Goal: Check status: Check status

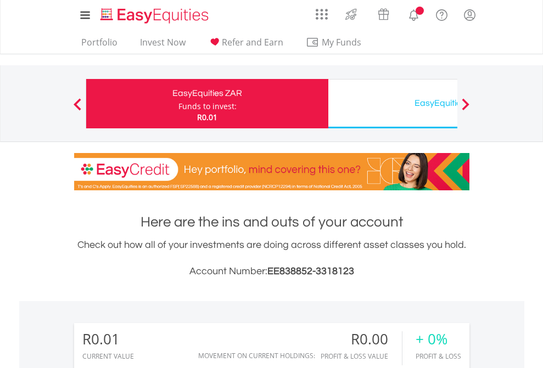
scroll to position [105, 172]
click at [178, 104] on div "Funds to invest:" at bounding box center [207, 106] width 58 height 11
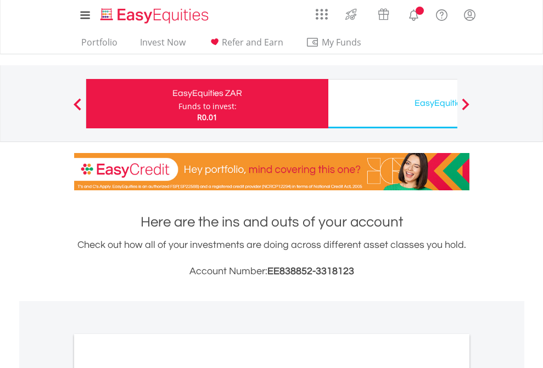
scroll to position [659, 0]
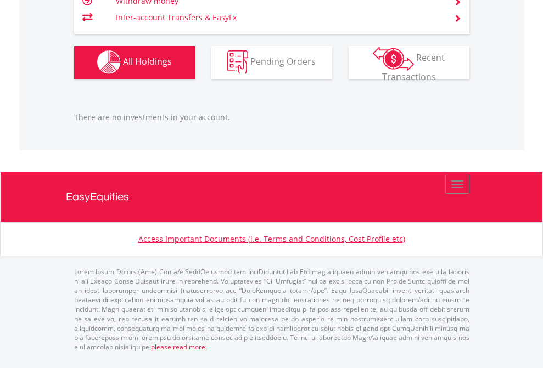
scroll to position [105, 172]
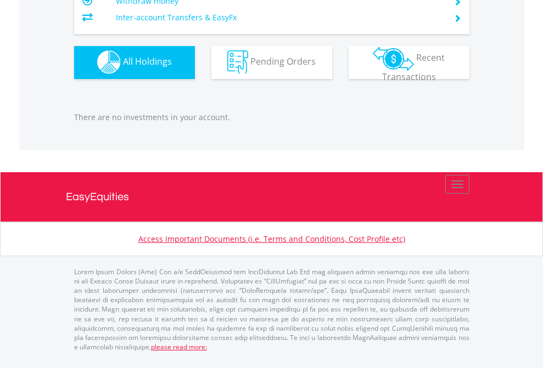
scroll to position [105, 172]
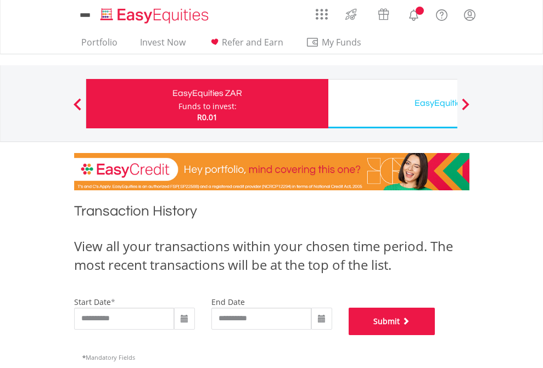
click at [435, 335] on button "Submit" at bounding box center [391, 321] width 87 height 27
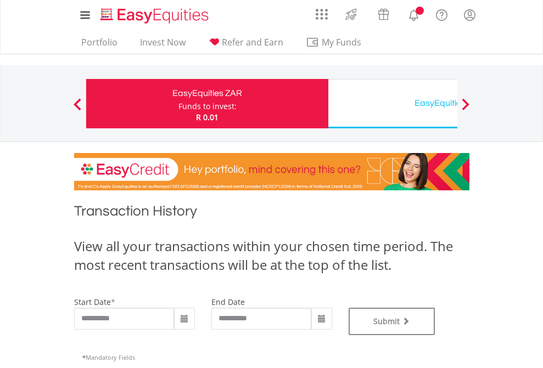
click at [392, 104] on div "EasyEquities USD" at bounding box center [449, 102] width 229 height 15
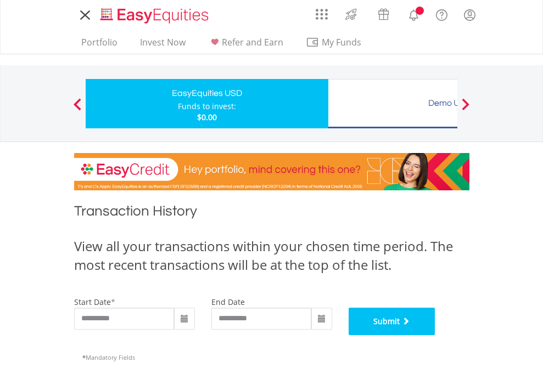
click at [435, 335] on button "Submit" at bounding box center [391, 321] width 87 height 27
